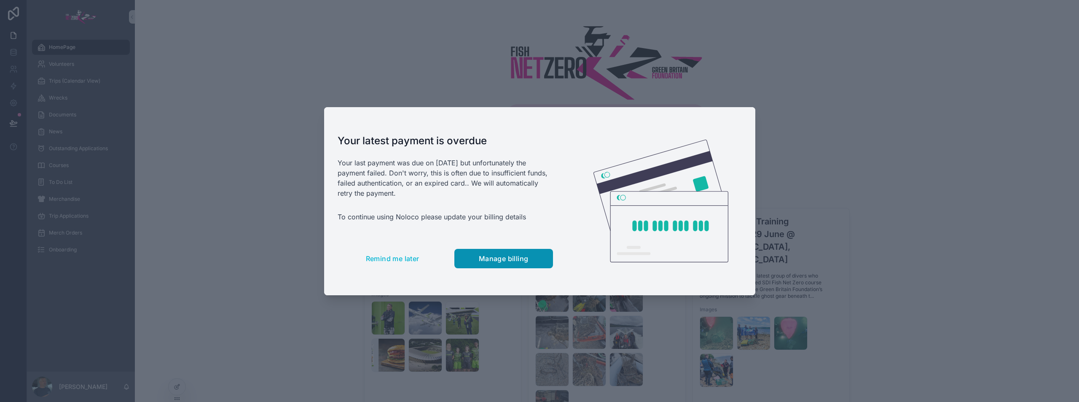
click at [523, 261] on span "Manage billing" at bounding box center [504, 258] width 50 height 8
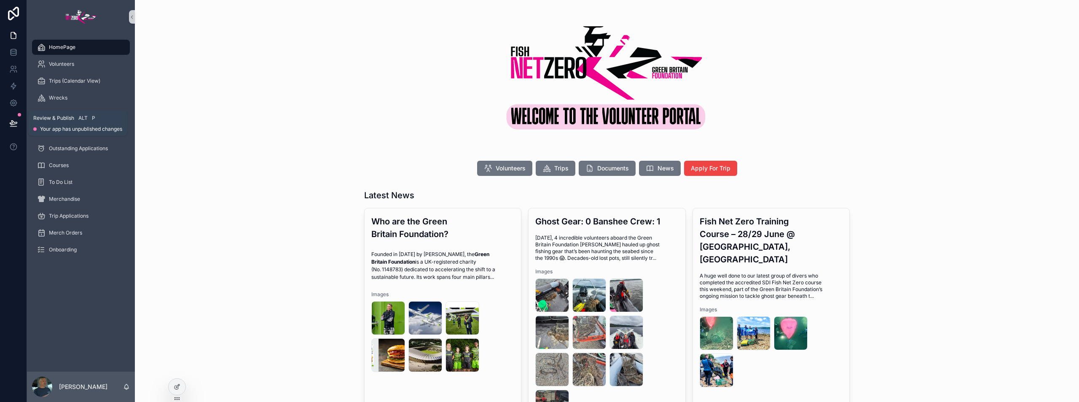
click at [16, 122] on icon at bounding box center [13, 123] width 7 height 4
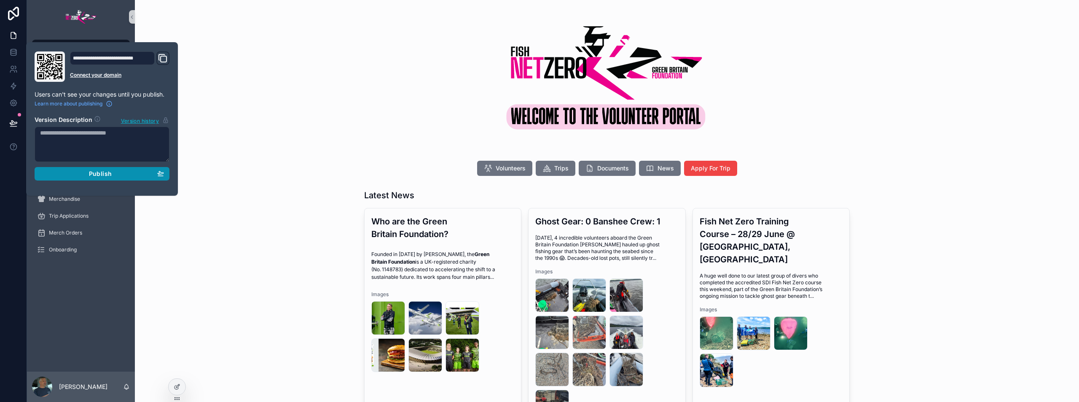
click at [84, 178] on button "Publish" at bounding box center [102, 173] width 135 height 13
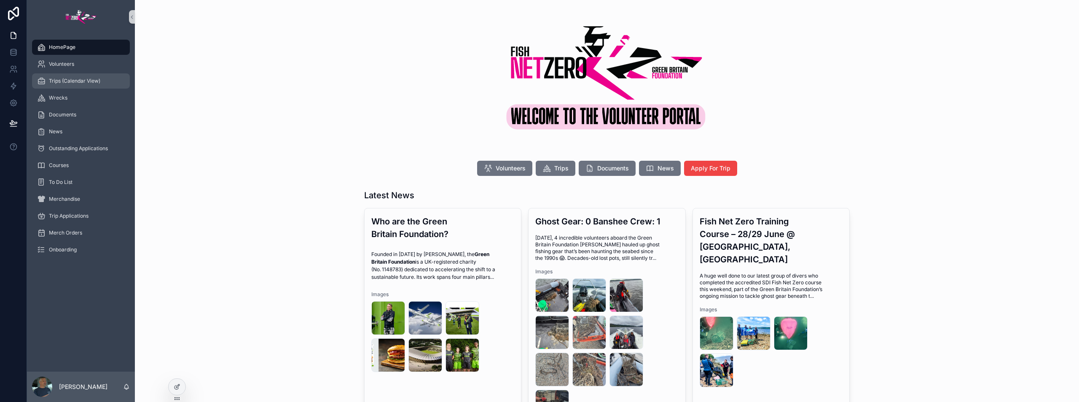
click at [54, 80] on span "Trips (Calendar View)" at bounding box center [74, 81] width 51 height 7
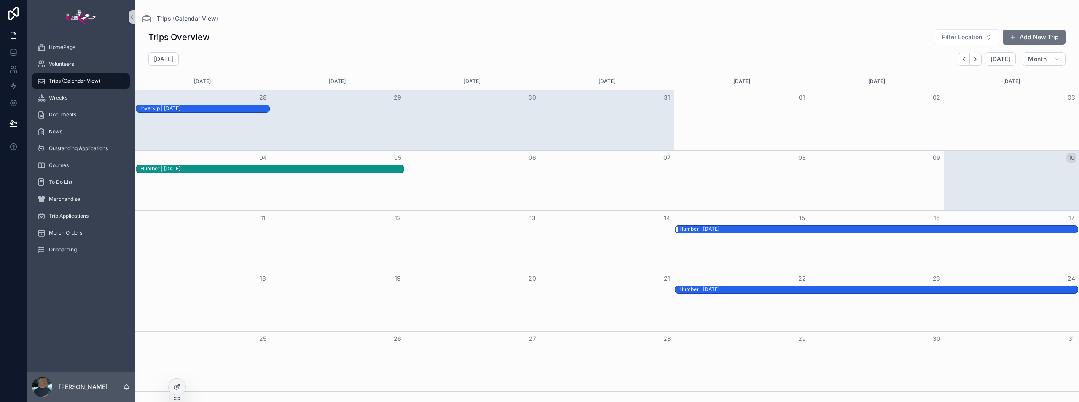
click at [719, 228] on div "Humber | [DATE]" at bounding box center [699, 228] width 40 height 7
click at [731, 227] on div "Humber | [DATE]" at bounding box center [878, 228] width 398 height 7
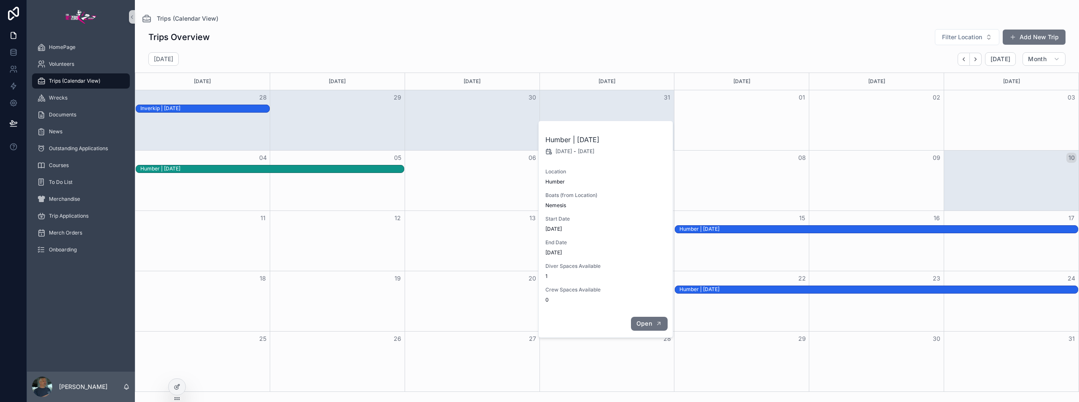
click at [655, 328] on button "Open" at bounding box center [649, 324] width 37 height 14
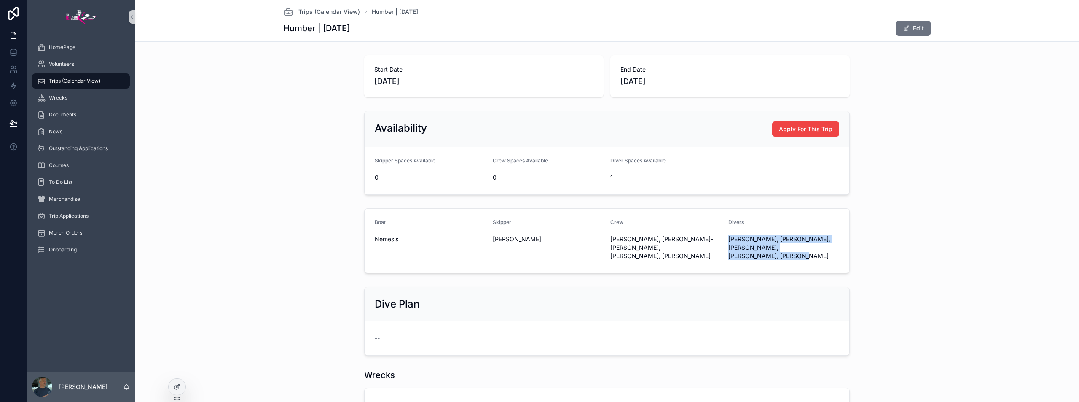
drag, startPoint x: 725, startPoint y: 238, endPoint x: 848, endPoint y: 247, distance: 123.0
click at [848, 247] on div "Boat Nemesis [PERSON_NAME] Crew [PERSON_NAME], [PERSON_NAME]-[PERSON_NAME], [PE…" at bounding box center [606, 241] width 937 height 72
copy span "[PERSON_NAME], [PERSON_NAME], [PERSON_NAME], [PERSON_NAME], [PERSON_NAME]"
